Goal: Check status

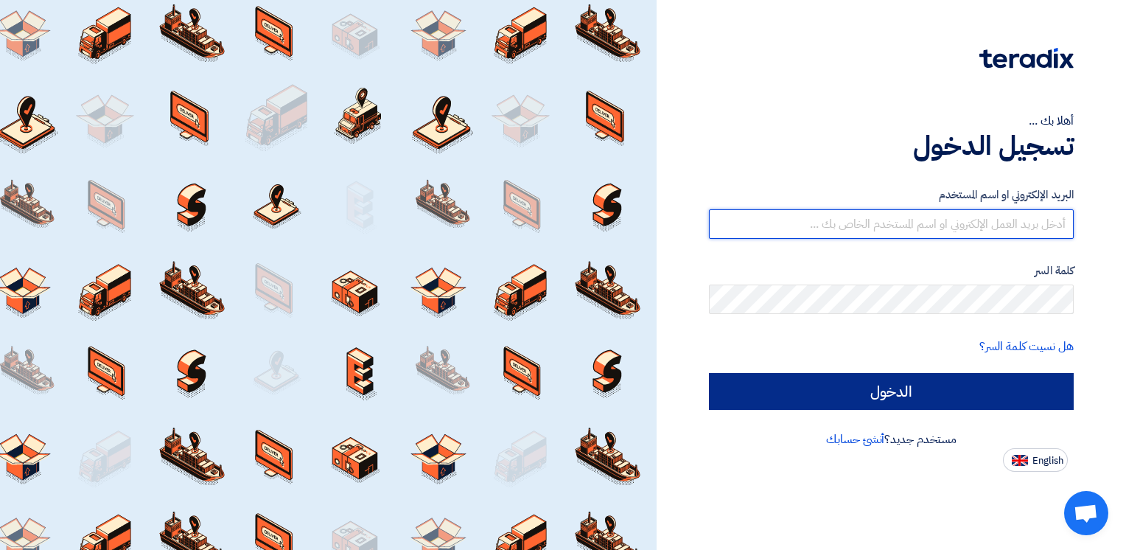
type input "[PERSON_NAME][EMAIL_ADDRESS][DOMAIN_NAME]"
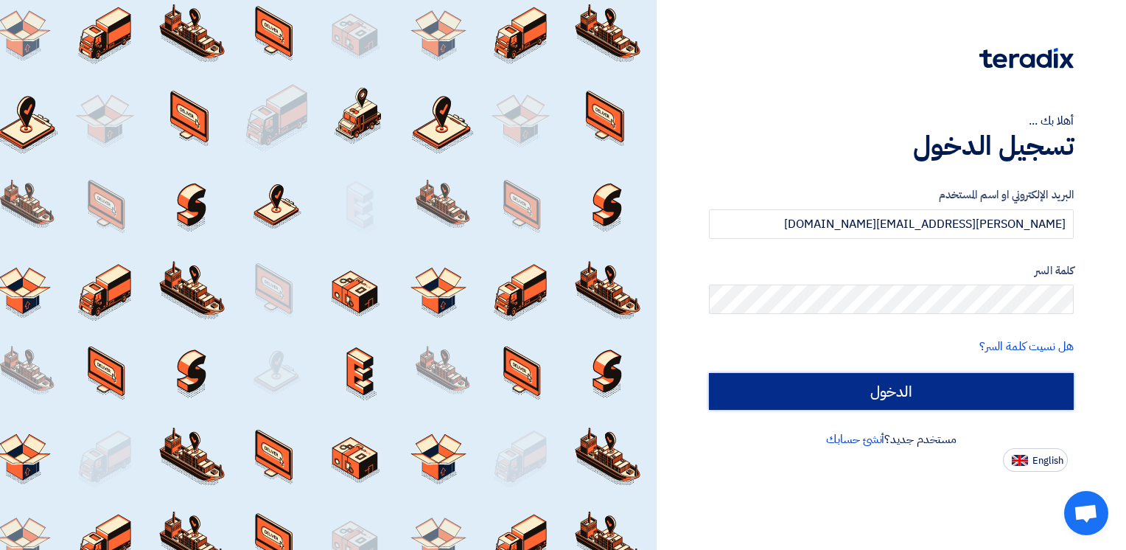
click at [905, 395] on input "الدخول" at bounding box center [891, 391] width 365 height 37
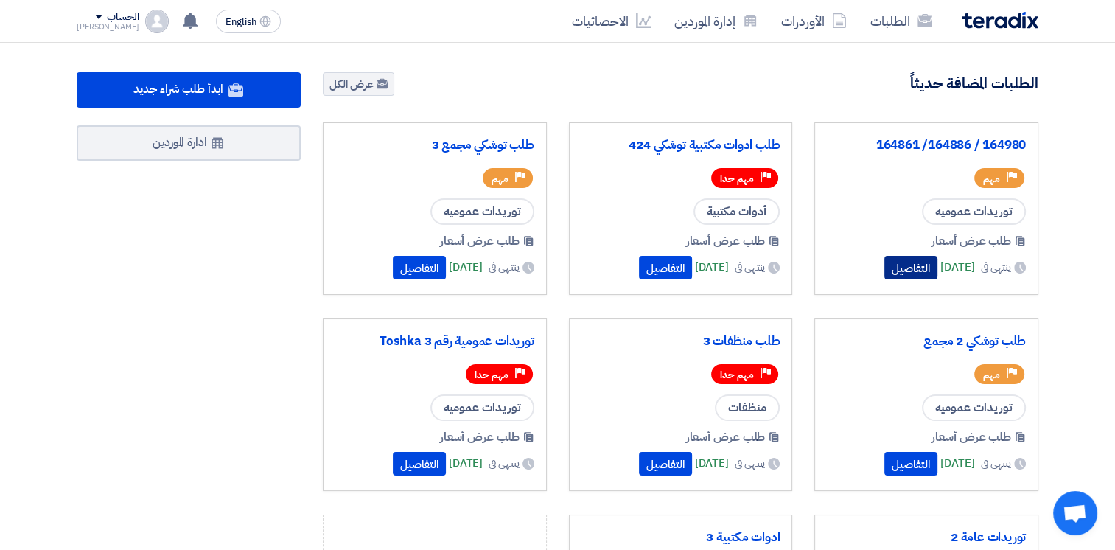
click at [884, 273] on button "التفاصيل" at bounding box center [910, 268] width 53 height 24
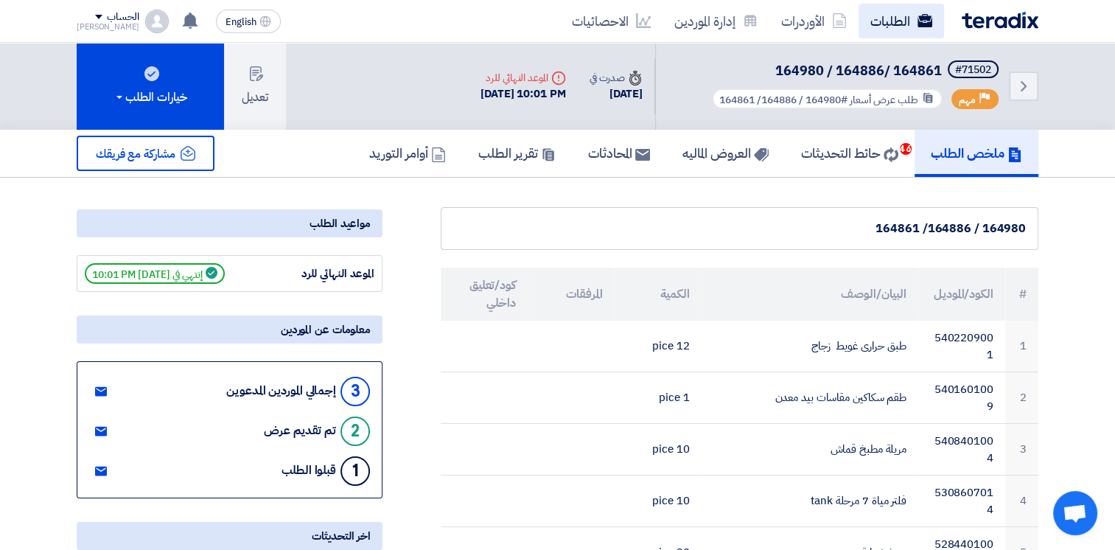
click at [885, 21] on link "الطلبات" at bounding box center [900, 21] width 85 height 35
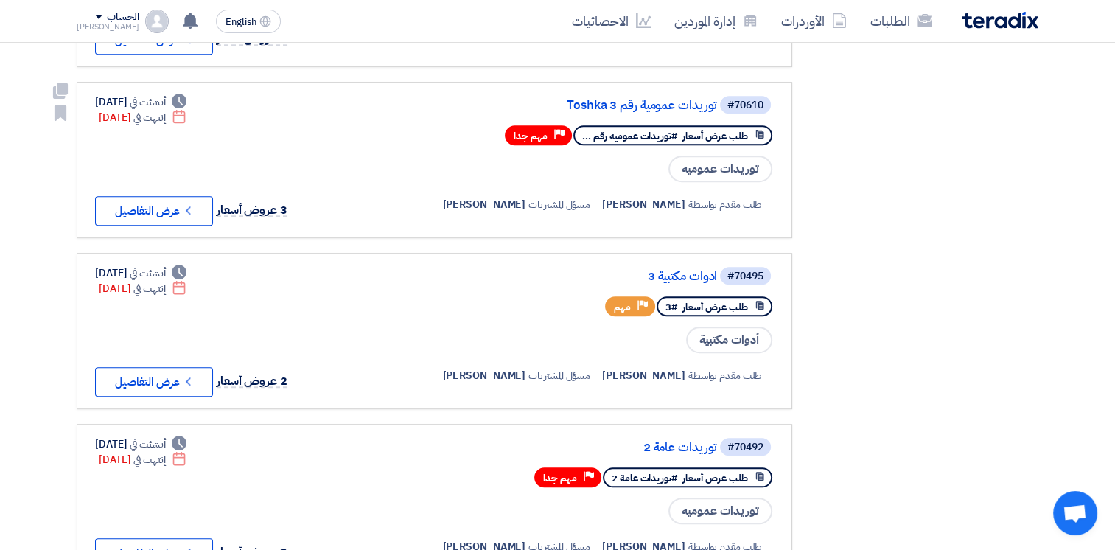
scroll to position [958, 0]
click at [175, 199] on button "Check details عرض التفاصيل" at bounding box center [154, 209] width 118 height 29
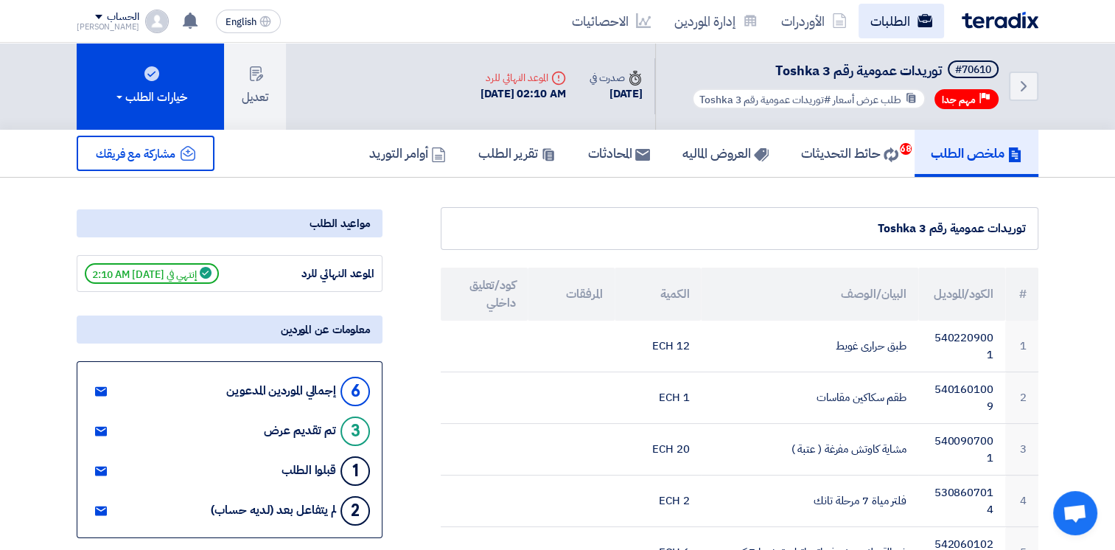
click at [891, 27] on link "الطلبات" at bounding box center [900, 21] width 85 height 35
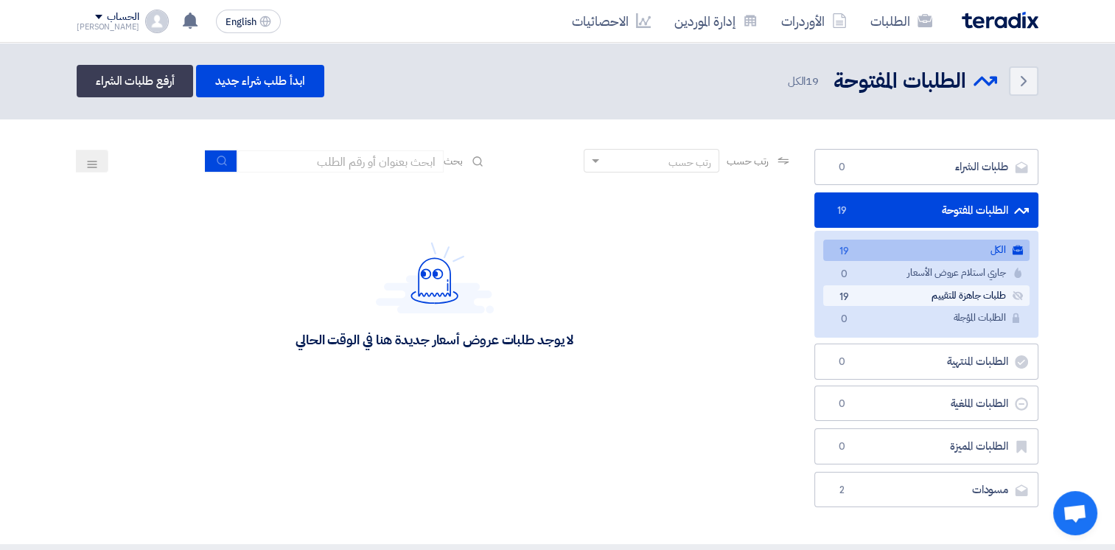
click at [897, 299] on link "طلبات جاهزة للتقييم طلبات جاهزة للتقييم 19" at bounding box center [926, 295] width 206 height 21
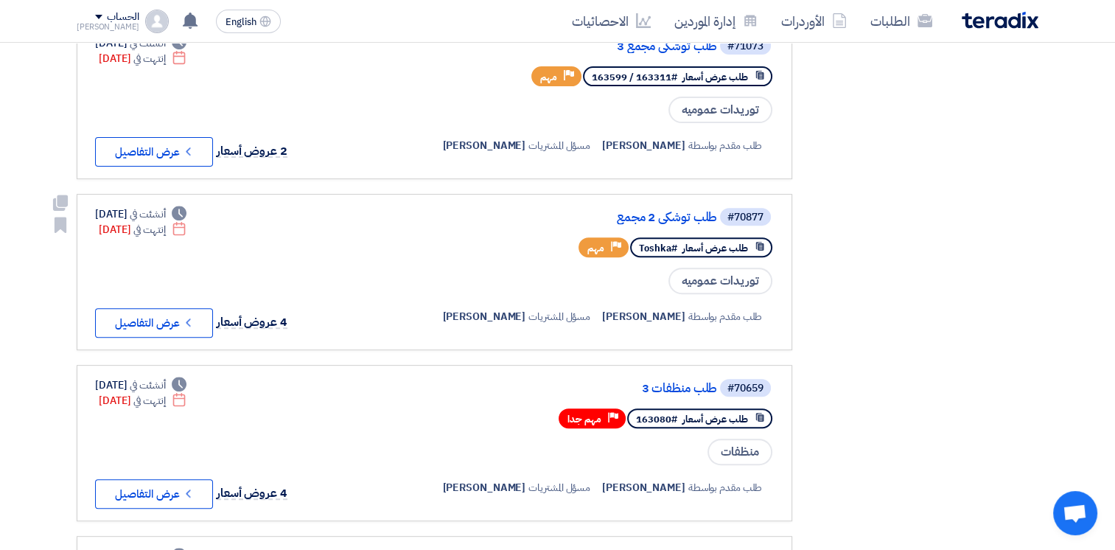
scroll to position [516, 0]
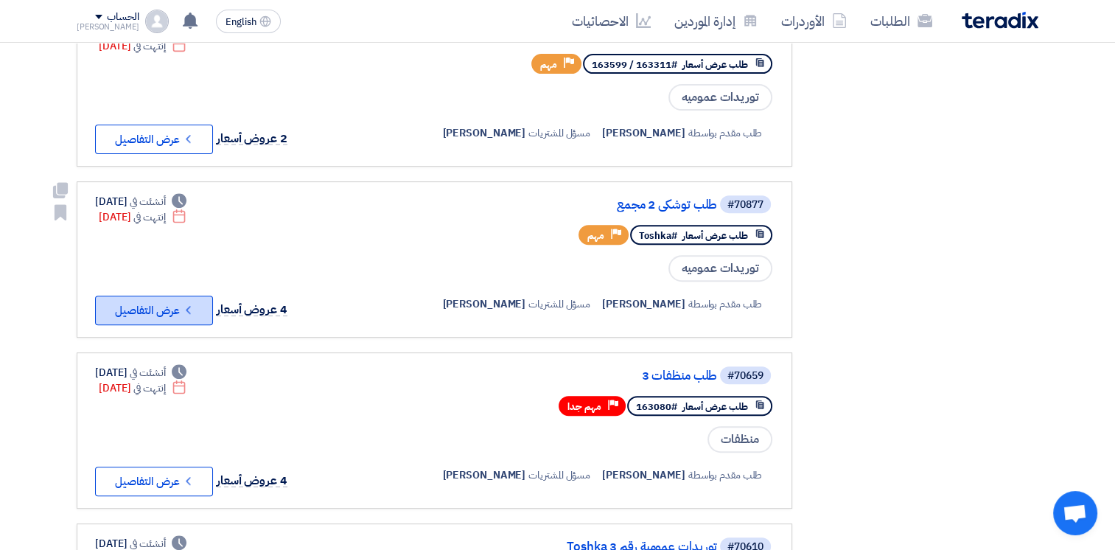
click at [152, 304] on button "Check details عرض التفاصيل" at bounding box center [154, 309] width 118 height 29
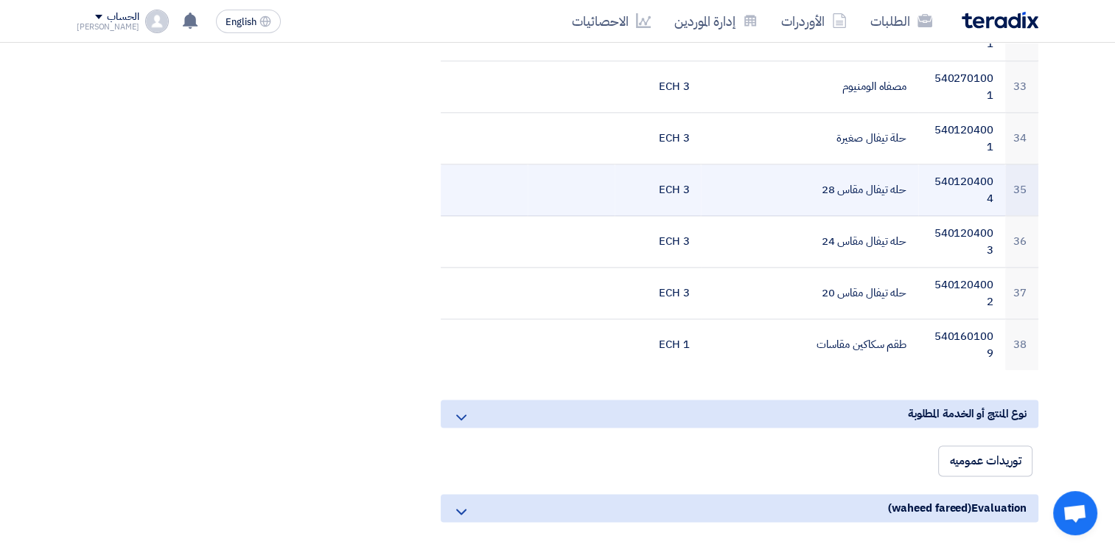
scroll to position [1915, 0]
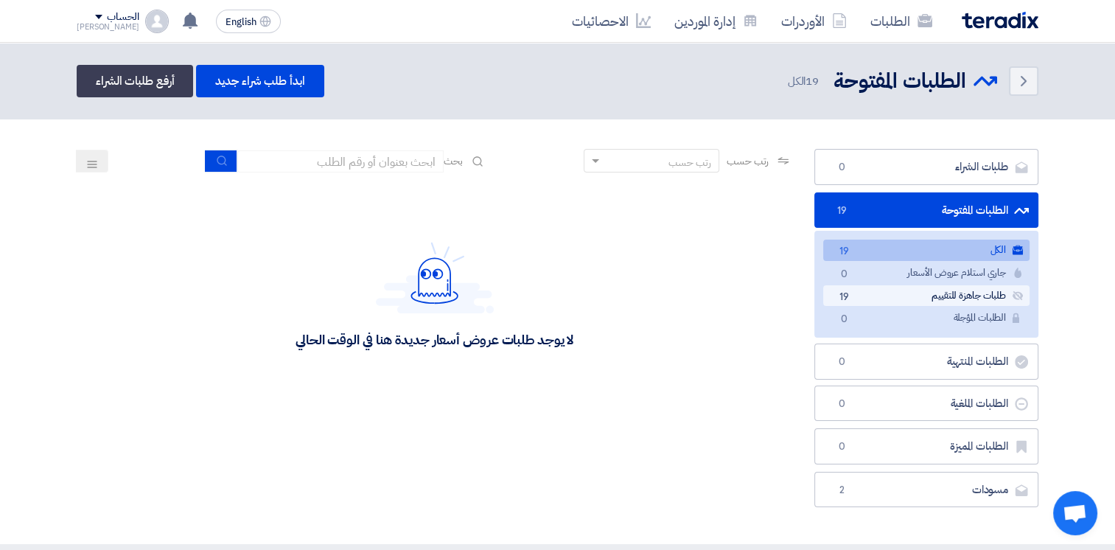
click at [955, 291] on link "طلبات جاهزة للتقييم طلبات جاهزة للتقييم 19" at bounding box center [926, 295] width 206 height 21
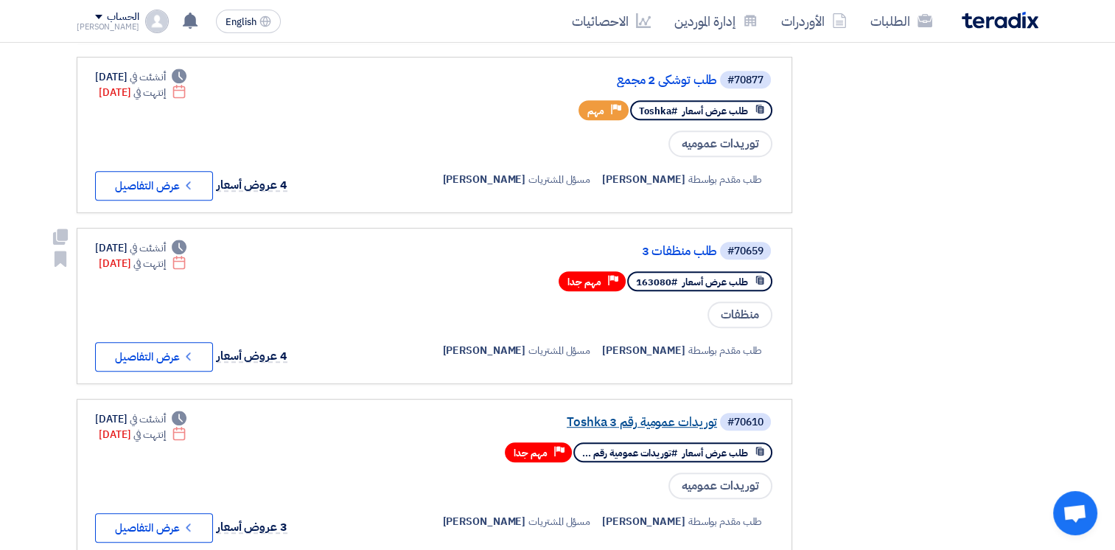
scroll to position [663, 0]
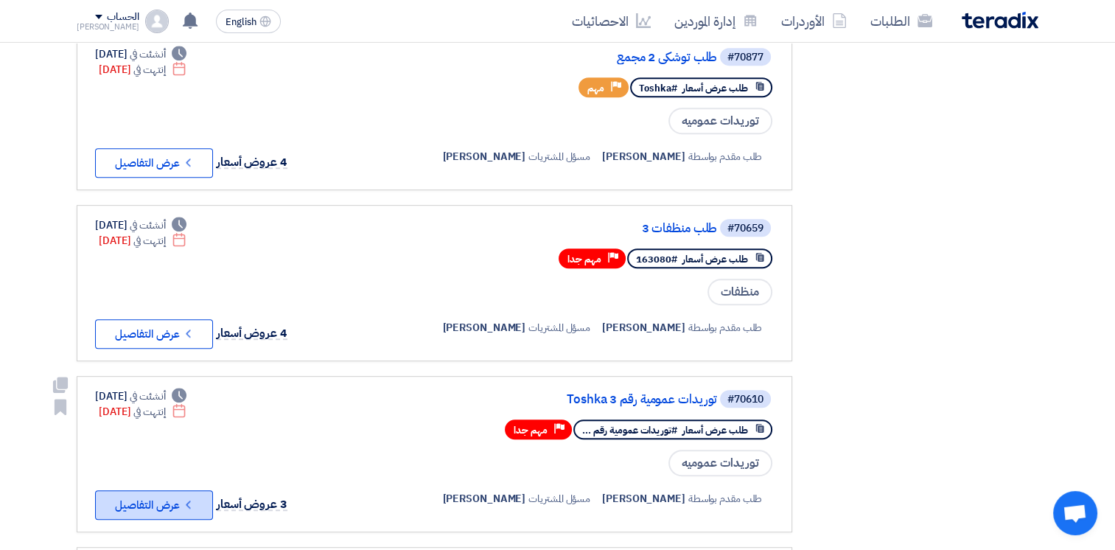
click at [168, 490] on button "Check details عرض التفاصيل" at bounding box center [154, 504] width 118 height 29
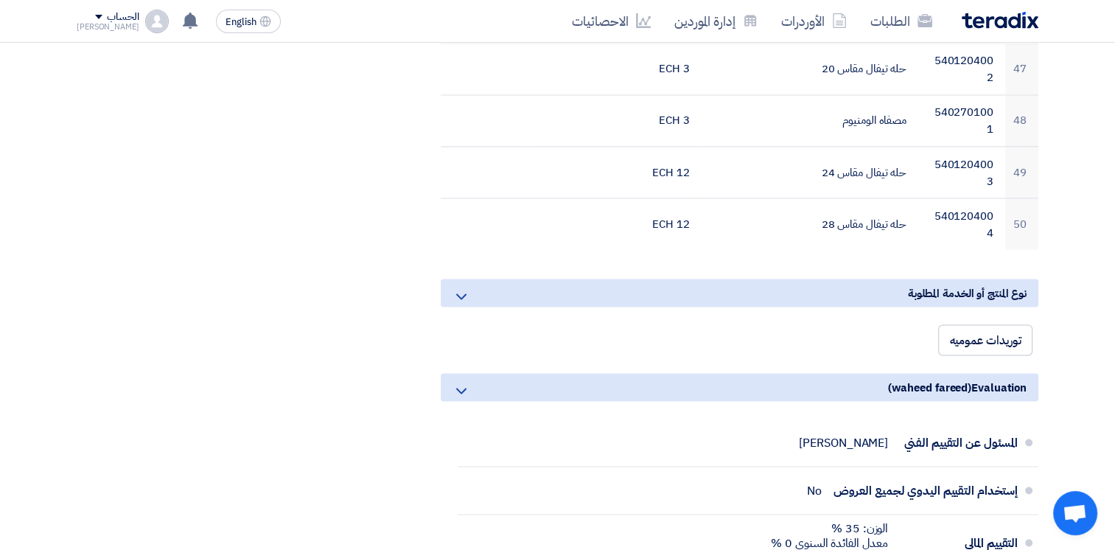
scroll to position [2652, 0]
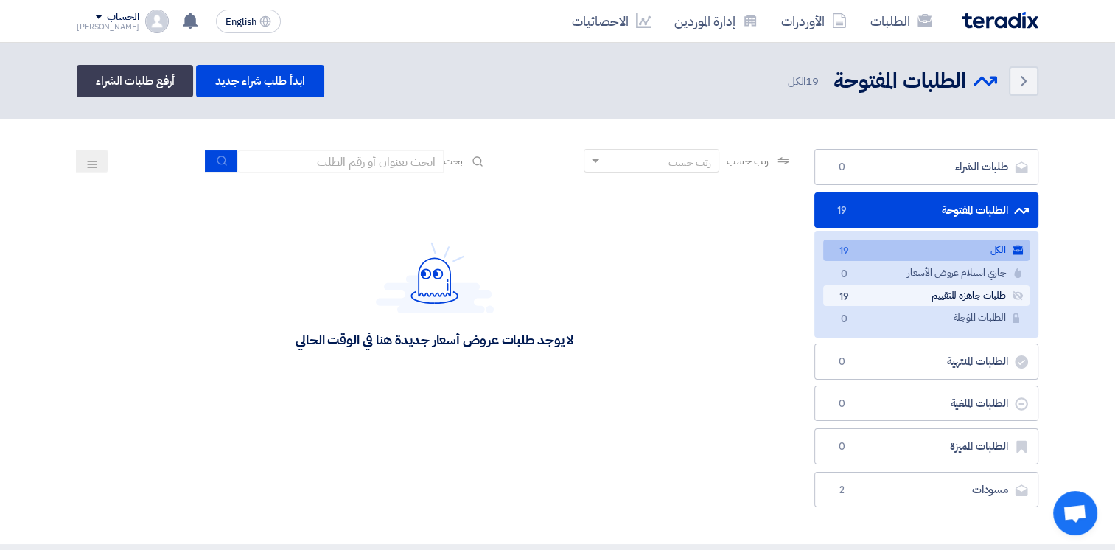
click at [956, 288] on link "طلبات جاهزة للتقييم طلبات جاهزة للتقييم 19" at bounding box center [926, 295] width 206 height 21
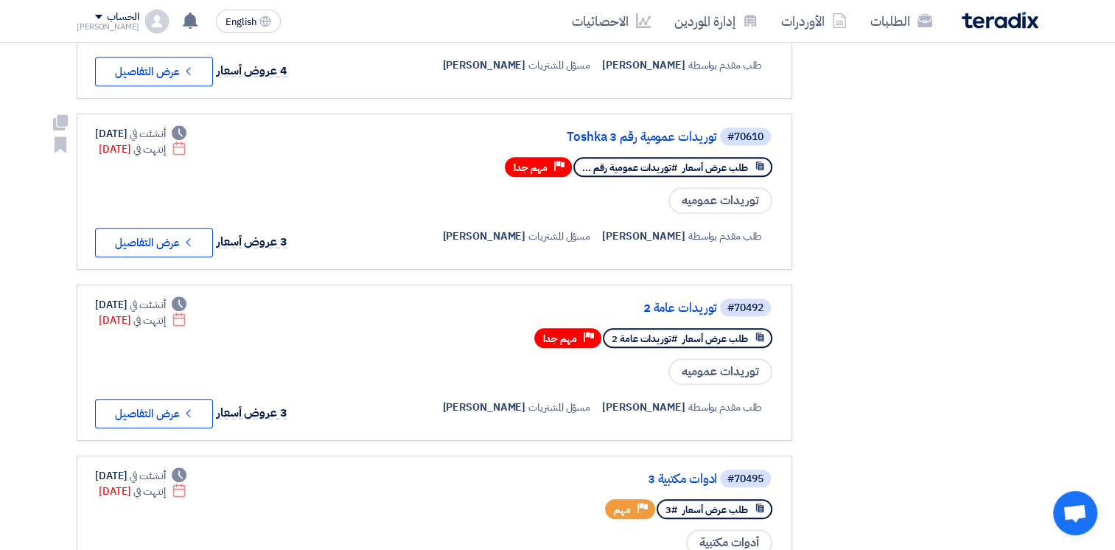
scroll to position [958, 0]
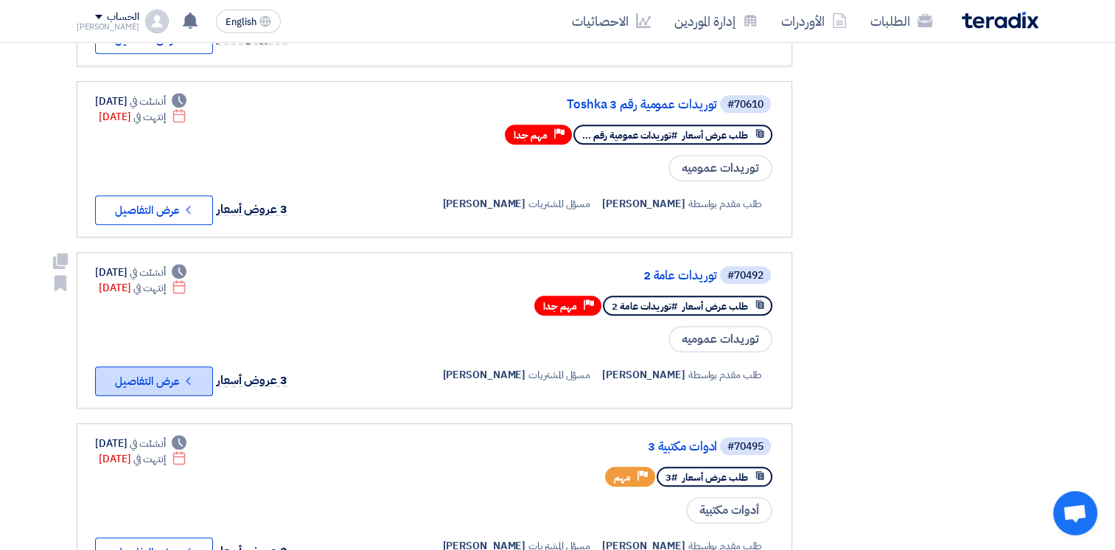
click at [158, 372] on button "Check details عرض التفاصيل" at bounding box center [154, 380] width 118 height 29
